Goal: Use online tool/utility: Utilize a website feature to perform a specific function

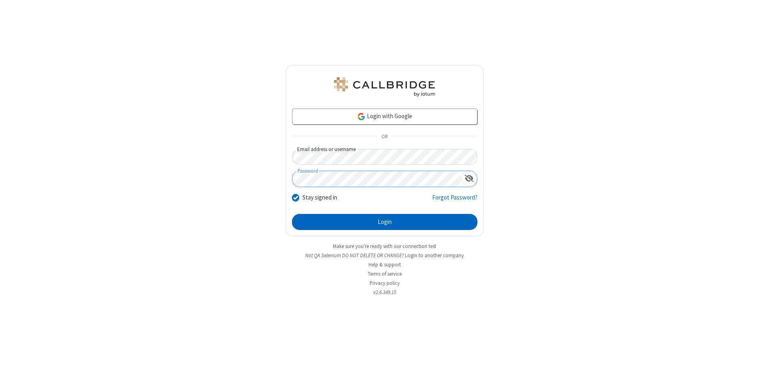
click at [385, 222] on button "Login" at bounding box center [385, 222] width 186 height 16
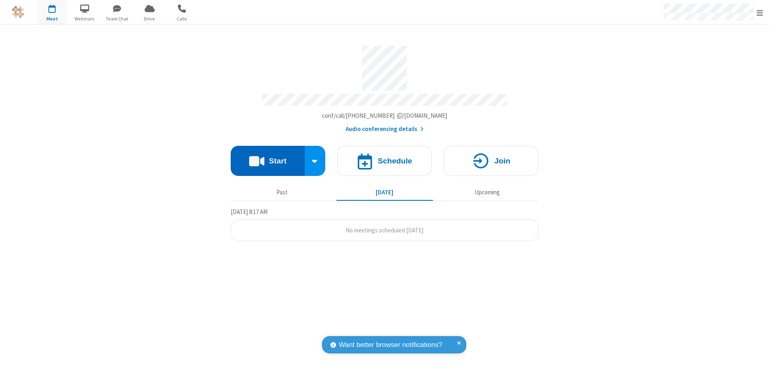
click at [268, 157] on button "Start" at bounding box center [268, 161] width 74 height 30
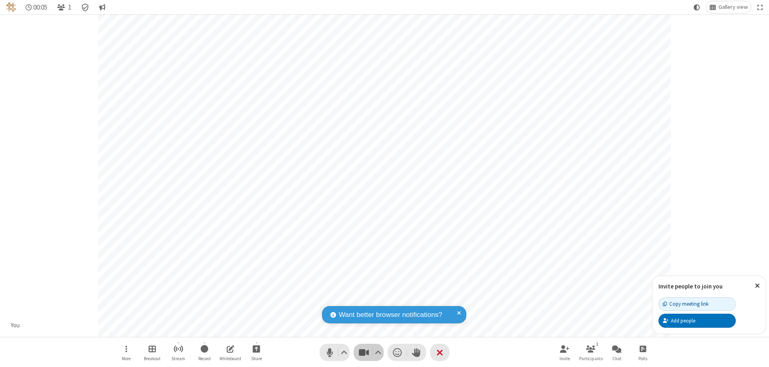
click at [364, 352] on span "Stop video (⌘+Shift+V)" at bounding box center [364, 353] width 12 height 12
click at [364, 352] on span "Start video (⌘+Shift+V)" at bounding box center [364, 353] width 12 height 12
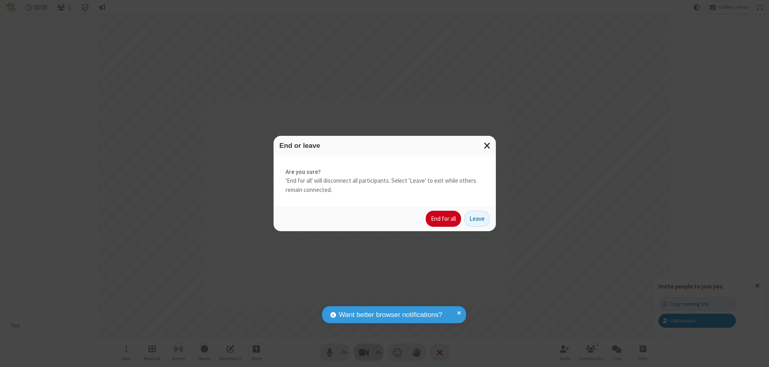
click at [444, 219] on button "End for all" at bounding box center [443, 219] width 35 height 16
